Goal: Find contact information: Find contact information

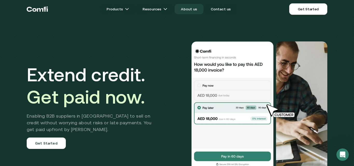
click at [182, 10] on link "About us" at bounding box center [189, 9] width 28 height 10
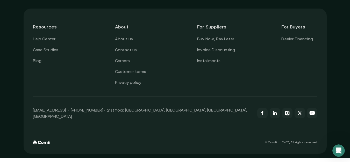
scroll to position [1334, 0]
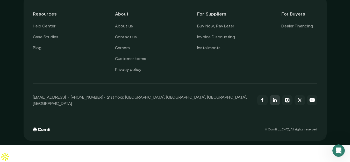
click at [277, 102] on icon at bounding box center [275, 100] width 3 height 3
drag, startPoint x: 57, startPoint y: 146, endPoint x: 40, endPoint y: 146, distance: 16.8
click at [40, 132] on div "© Comfi L.L.C-FZ, All rights reserved" at bounding box center [175, 124] width 284 height 15
drag, startPoint x: 271, startPoint y: 147, endPoint x: 287, endPoint y: 147, distance: 15.5
click at [287, 131] on p "© Comfi L.L.C-FZ, All rights reserved" at bounding box center [291, 130] width 52 height 4
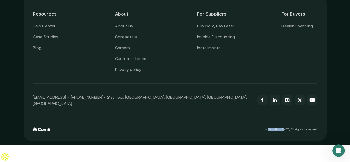
copy p "Comfi L.L.C"
click at [216, 132] on div "© Comfi L.L.C-FZ, All rights reserved" at bounding box center [175, 124] width 284 height 15
drag, startPoint x: 35, startPoint y: 119, endPoint x: 66, endPoint y: 122, distance: 31.2
click at [66, 117] on div "[EMAIL_ADDRESS] · [PHONE_NUMBER] · 21st floor, [GEOGRAPHIC_DATA], [GEOGRAPHIC_D…" at bounding box center [175, 100] width 284 height 33
copy p "[EMAIL_ADDRESS]"
